Goal: Task Accomplishment & Management: Manage account settings

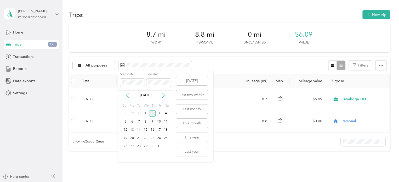
click at [126, 94] on icon at bounding box center [127, 95] width 5 height 5
click at [153, 139] on div "25" at bounding box center [152, 138] width 7 height 7
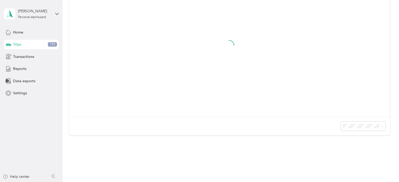
scroll to position [78, 0]
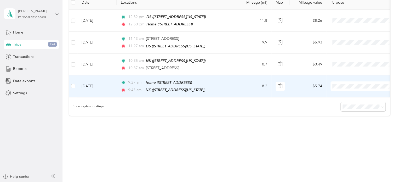
click at [350, 101] on span "Personal" at bounding box center [367, 103] width 48 height 5
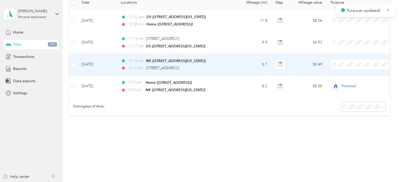
click at [345, 72] on span "Cuyahoga DD" at bounding box center [367, 72] width 48 height 5
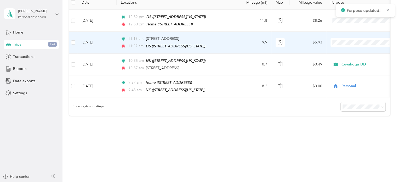
click at [346, 52] on span "Cuyahoga DD" at bounding box center [367, 51] width 48 height 5
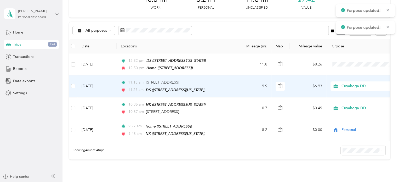
scroll to position [26, 0]
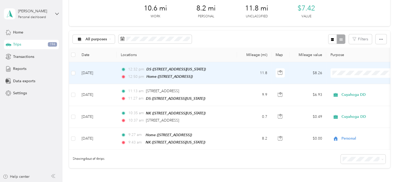
click at [350, 90] on span "Personal" at bounding box center [367, 90] width 48 height 5
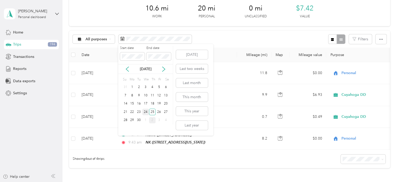
click at [145, 111] on div "24" at bounding box center [145, 111] width 7 height 7
click at [147, 111] on div "24" at bounding box center [145, 111] width 7 height 7
